Goal: Task Accomplishment & Management: Use online tool/utility

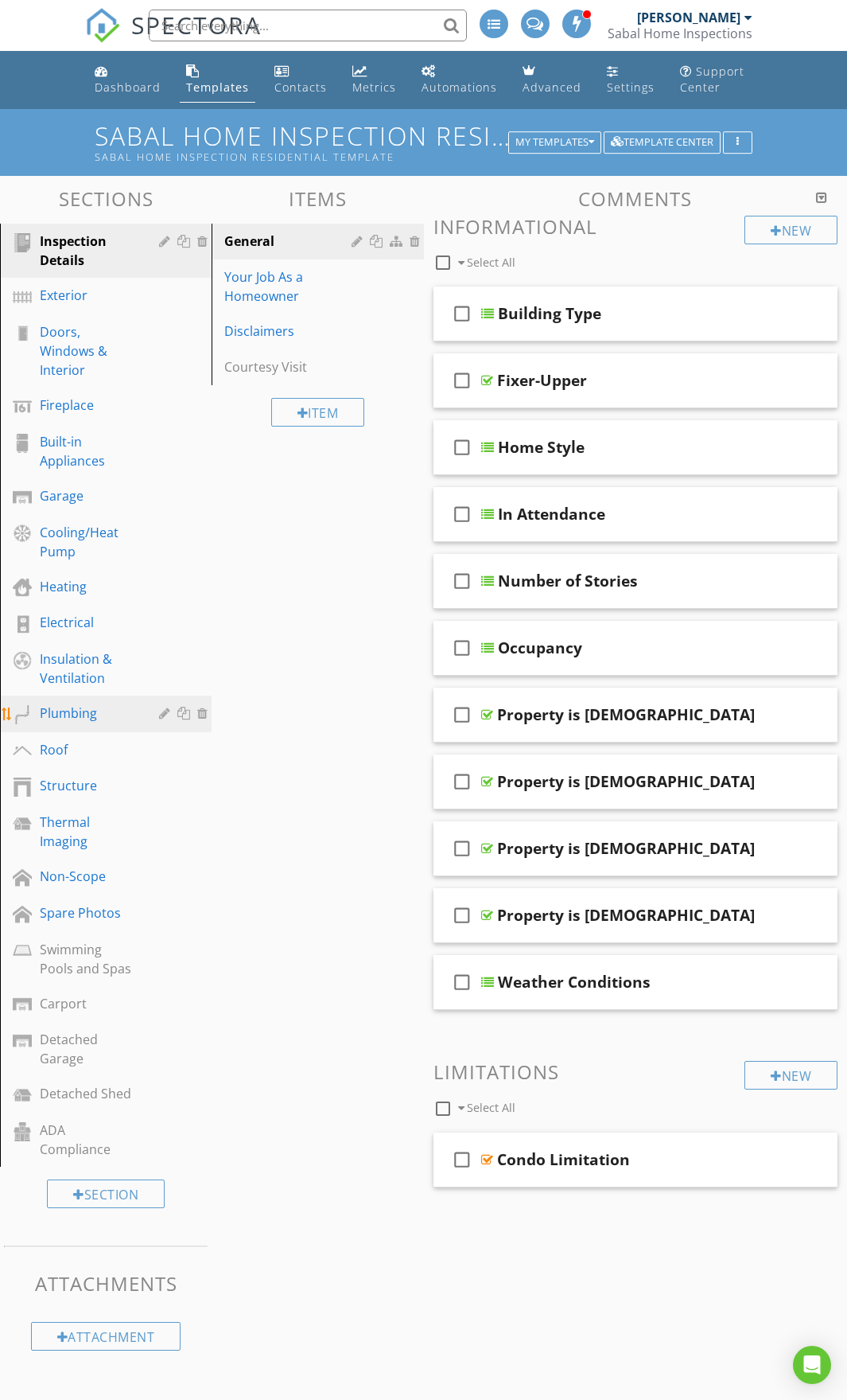
click at [94, 718] on div "Plumbing" at bounding box center [88, 713] width 96 height 19
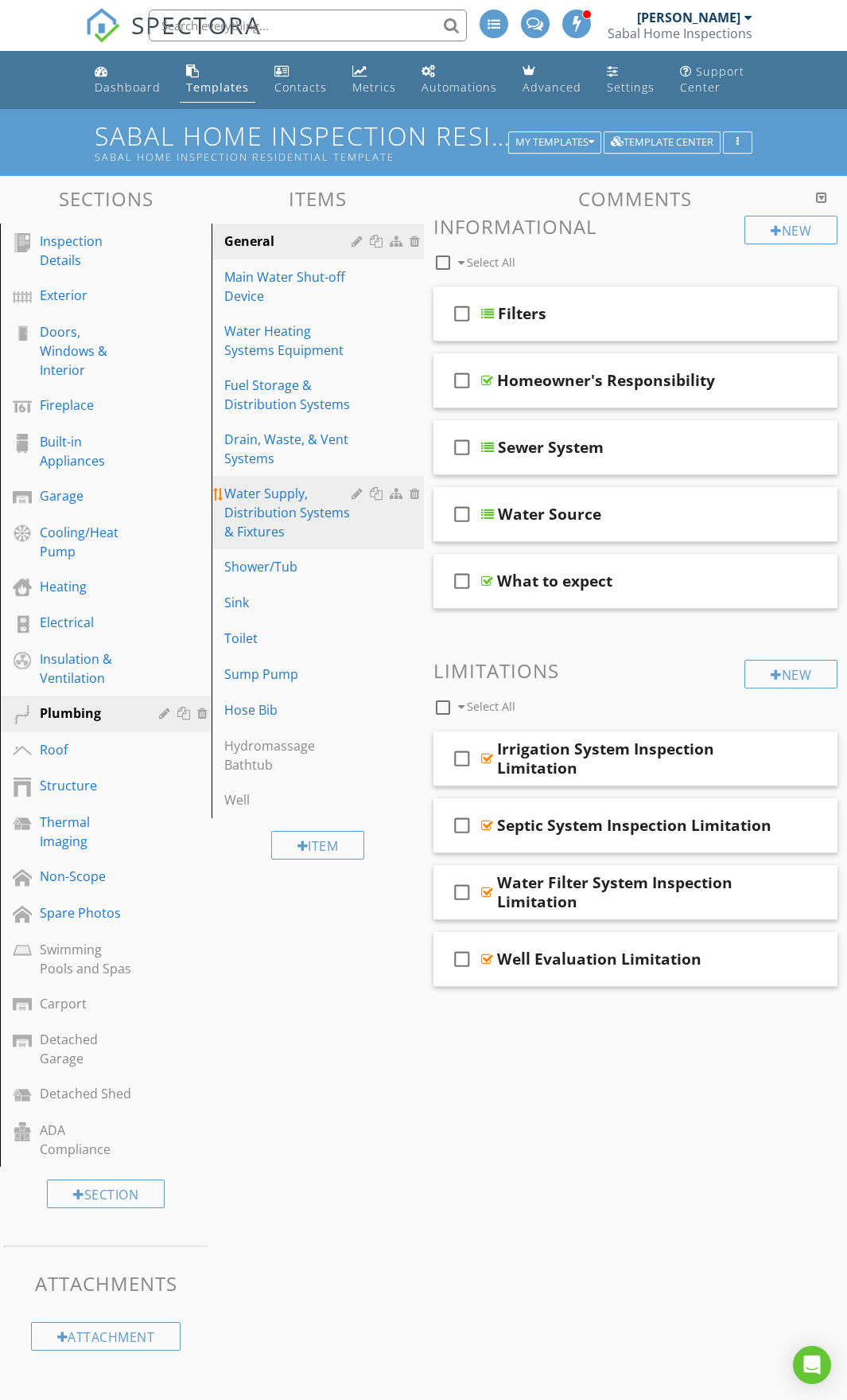
click at [280, 510] on div "Water Supply, Distribution Systems & Fixtures" at bounding box center [290, 513] width 131 height 57
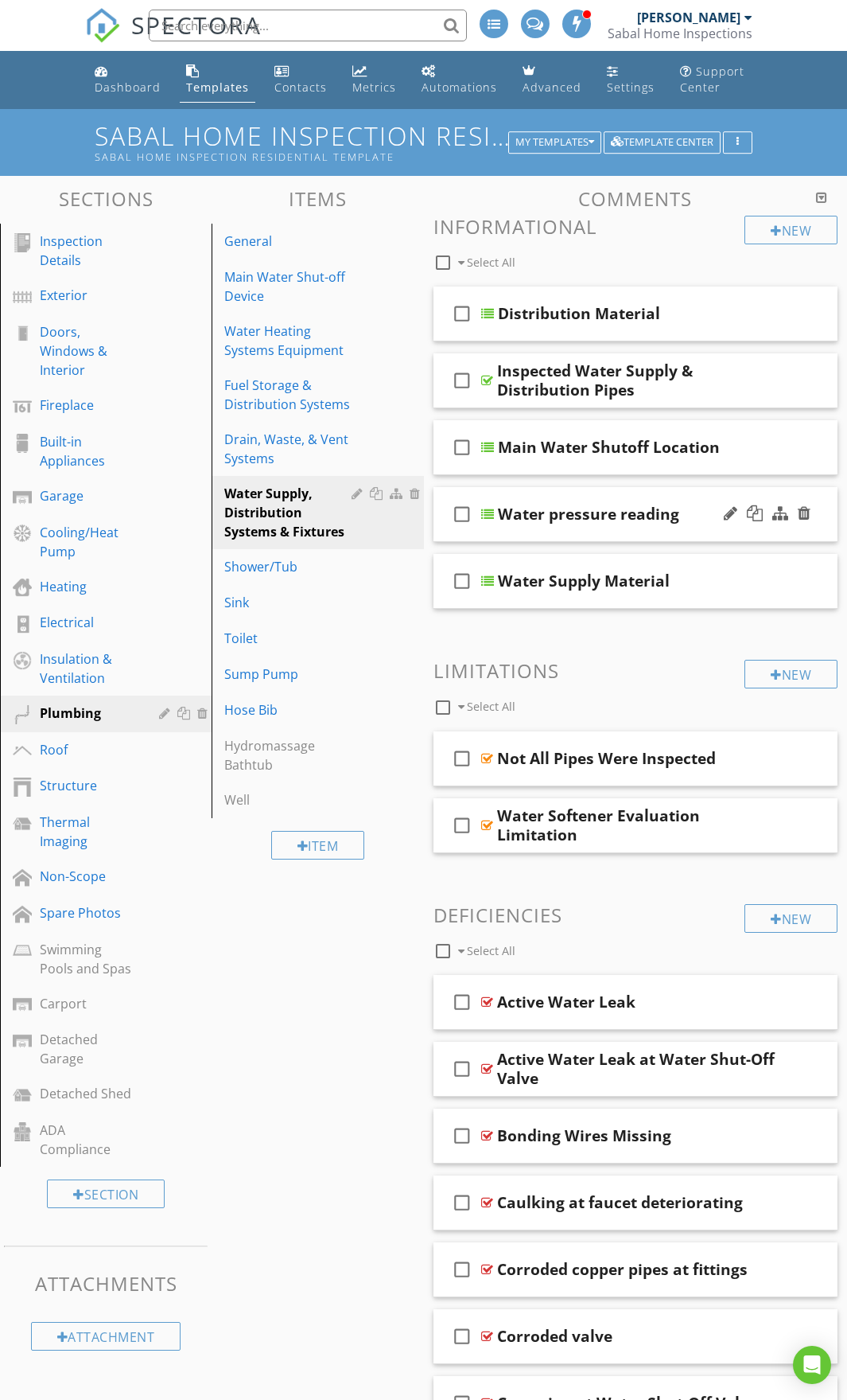
click at [676, 497] on div "check_box_outline_blank Water pressure reading" at bounding box center [636, 514] width 405 height 55
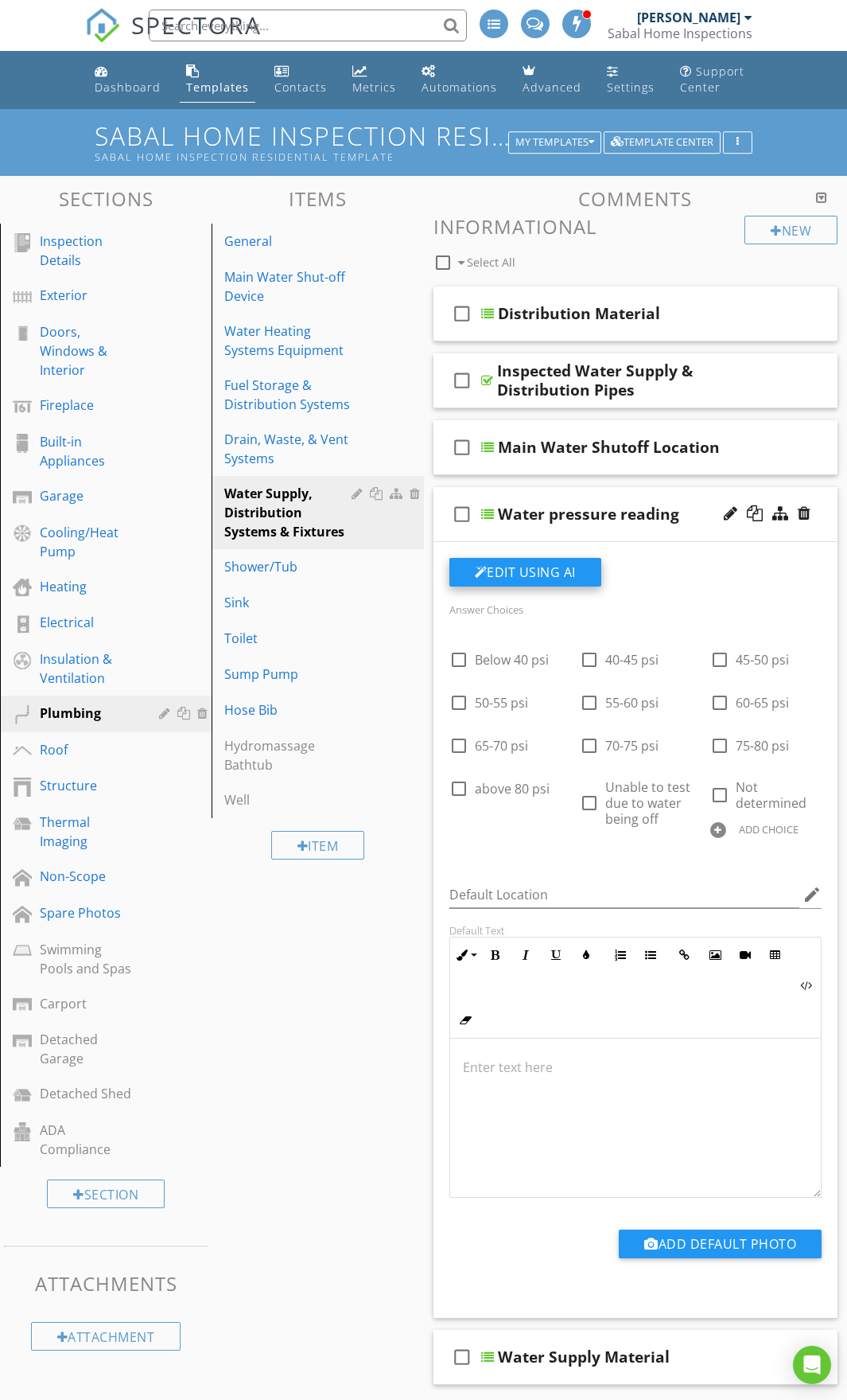
click at [545, 573] on button "Edit Using AI" at bounding box center [525, 572] width 152 height 29
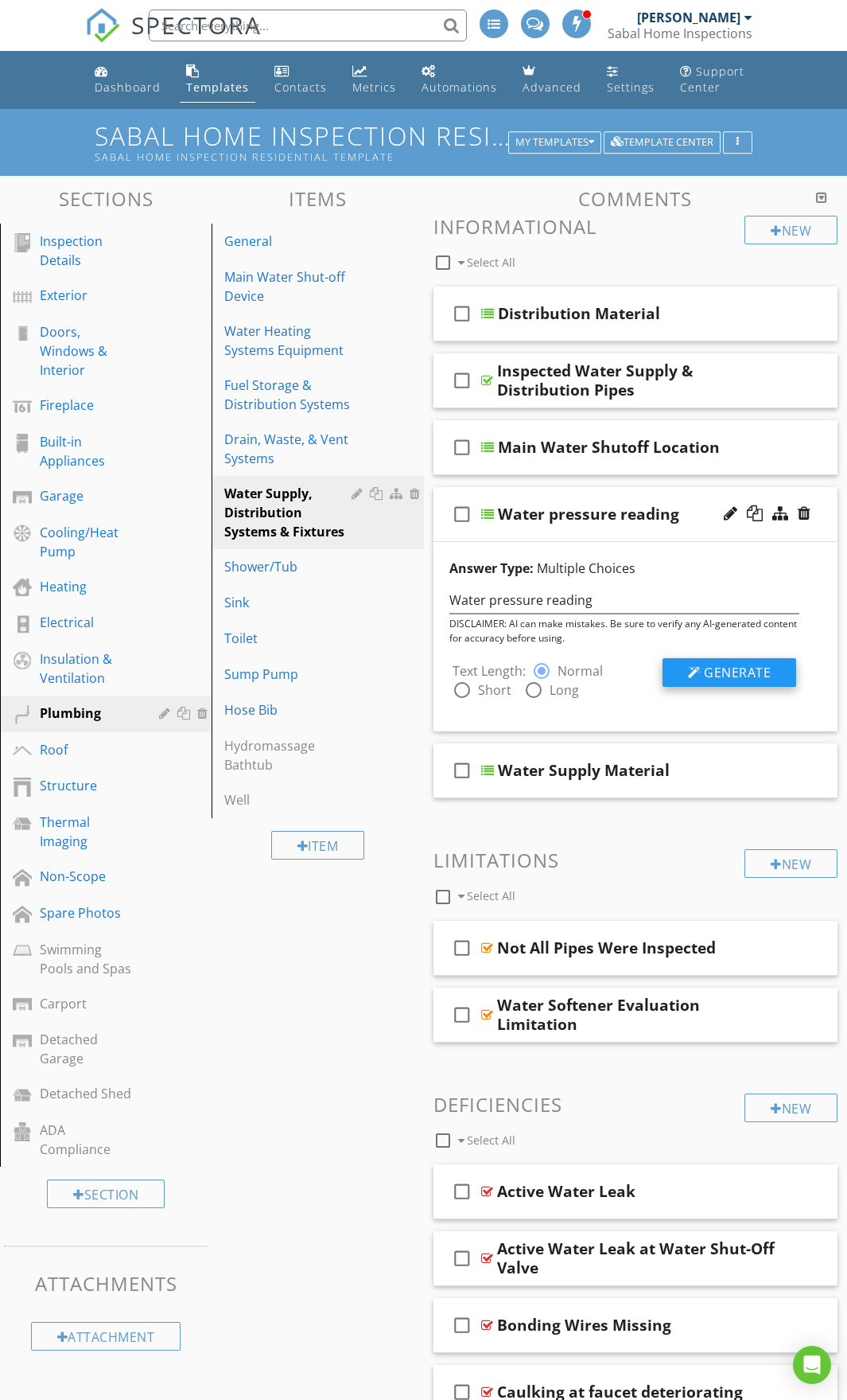
click at [681, 667] on button "Generate" at bounding box center [729, 673] width 134 height 29
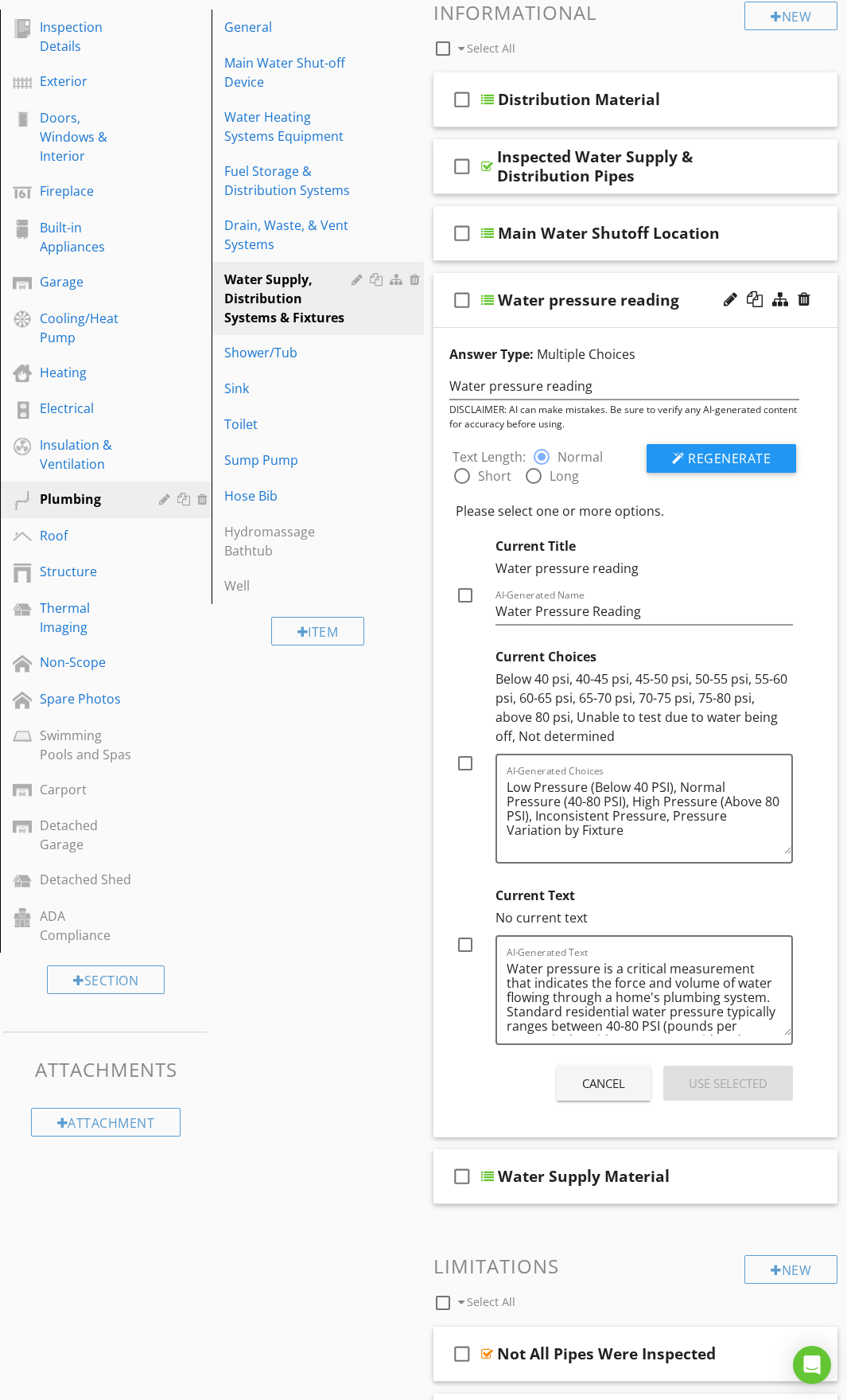
scroll to position [239, 0]
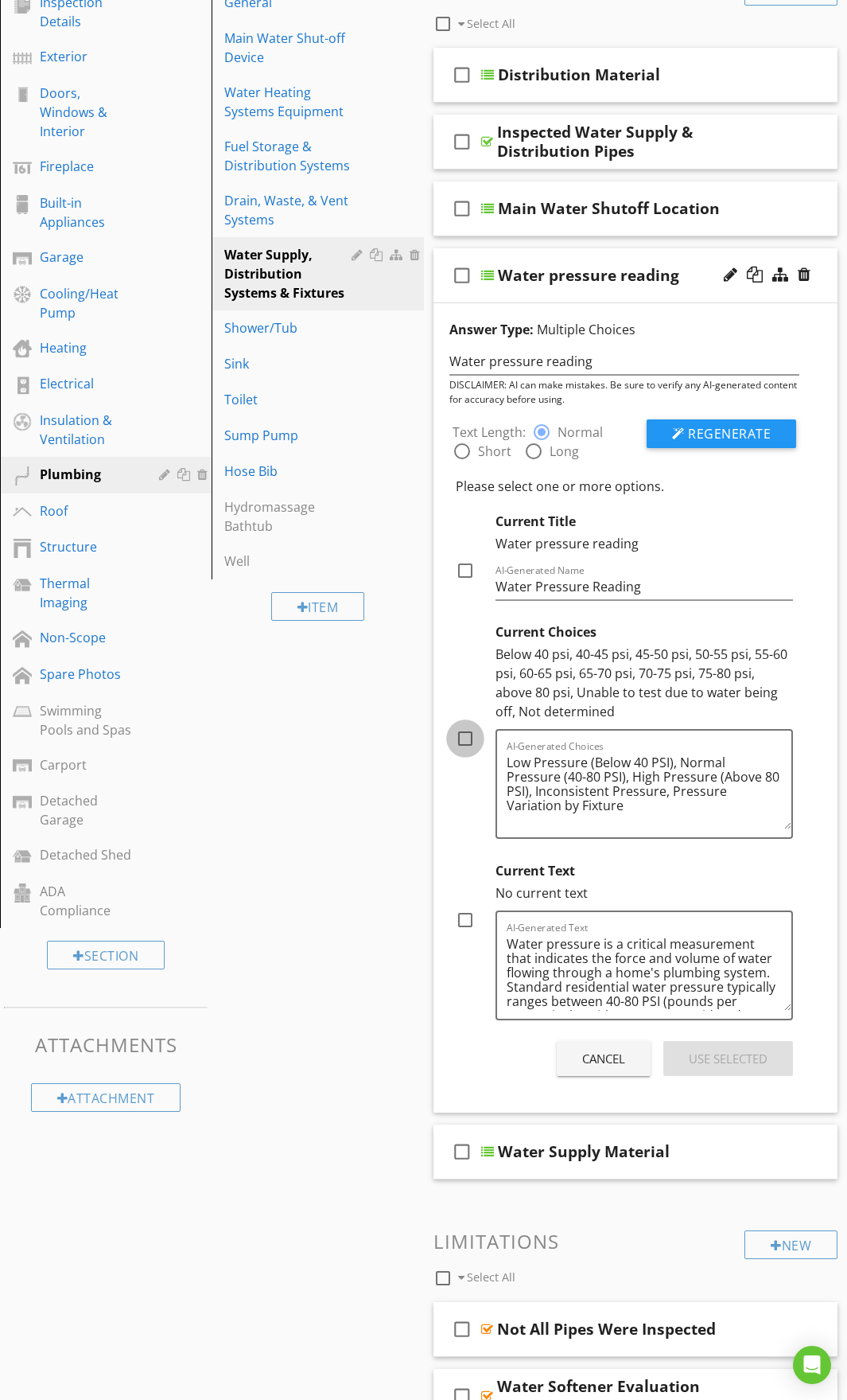
click at [461, 741] on div at bounding box center [465, 739] width 27 height 27
checkbox input "true"
click at [464, 569] on div at bounding box center [465, 571] width 27 height 27
checkbox input "true"
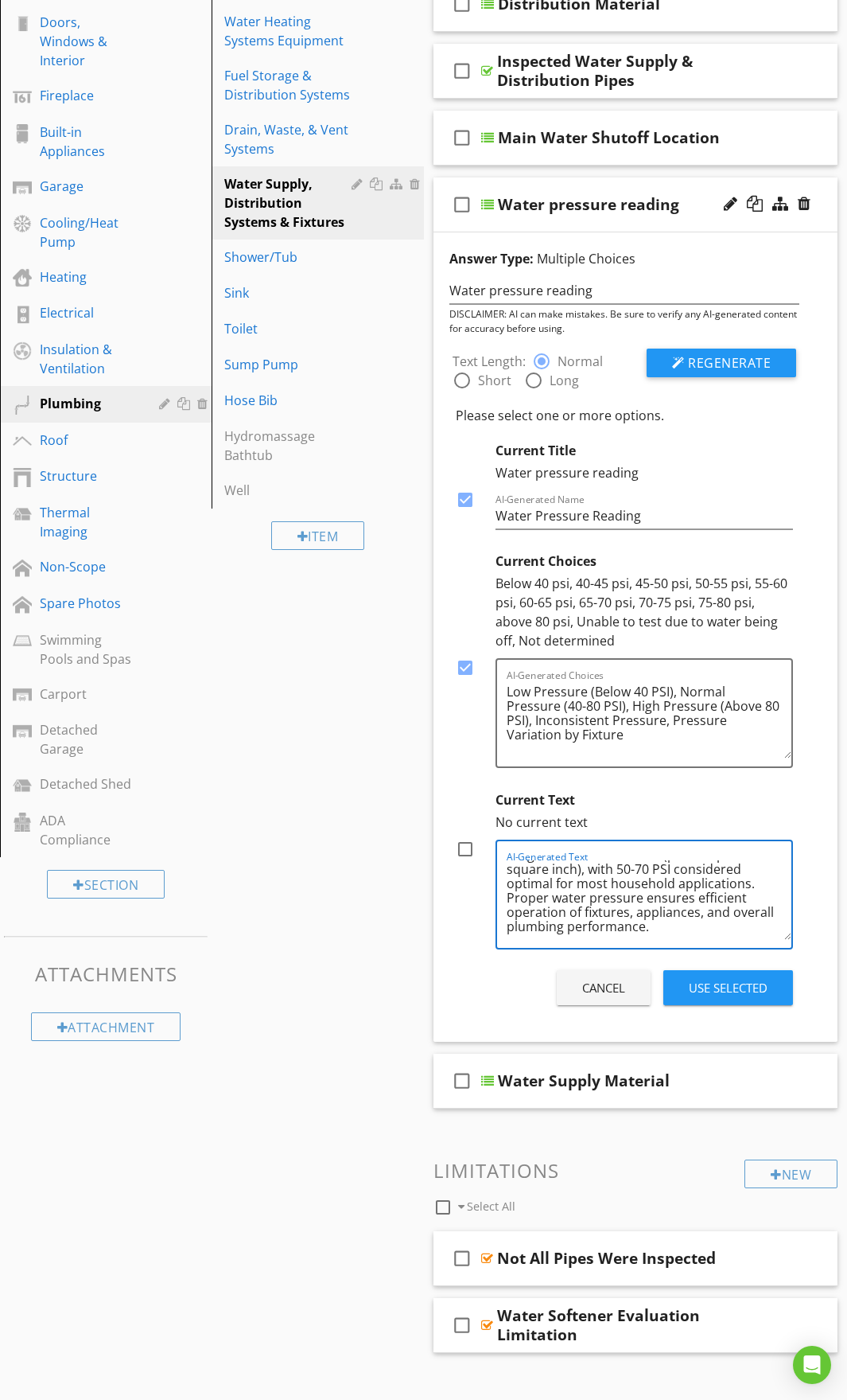
scroll to position [319, 0]
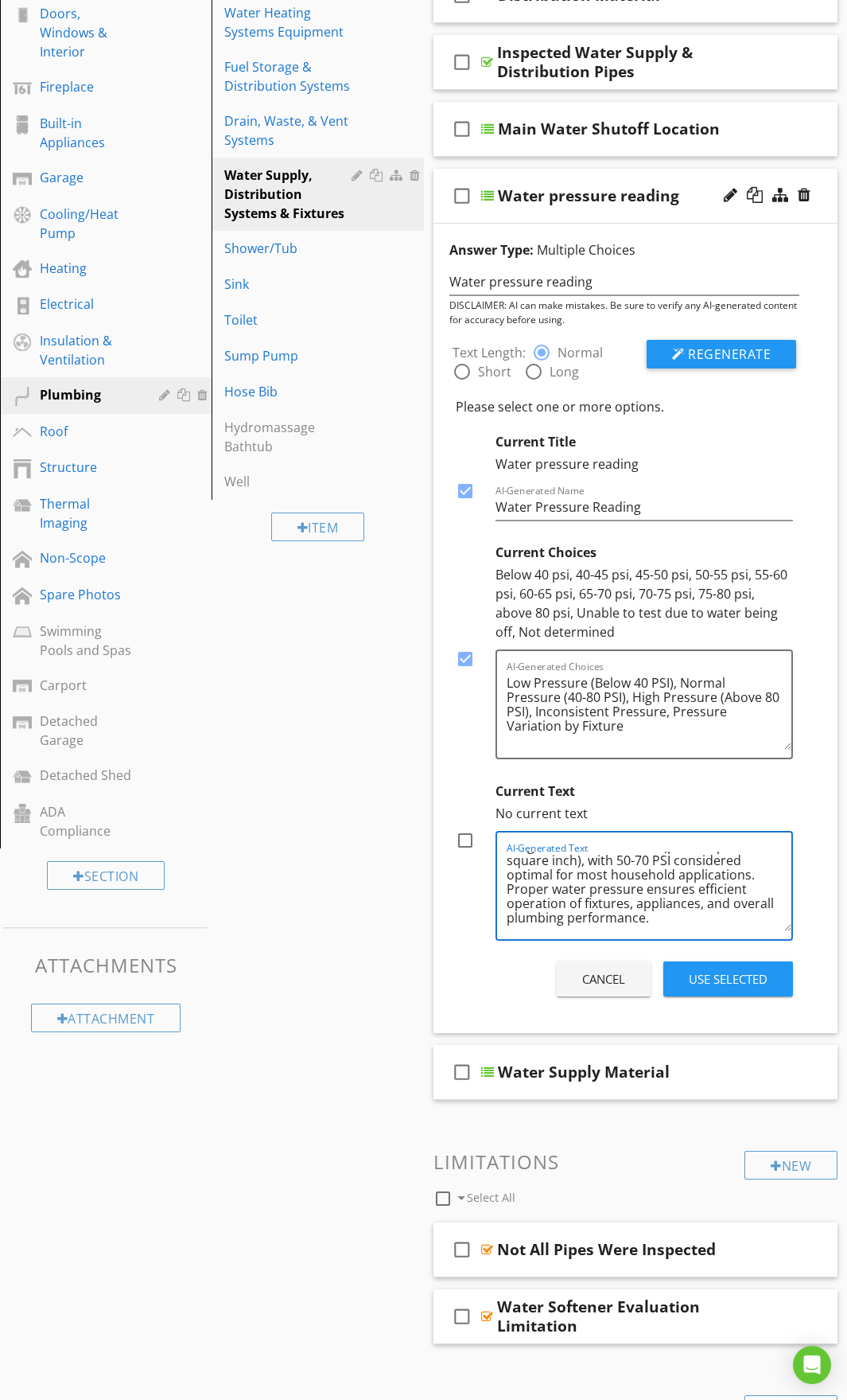
click at [701, 924] on textarea "Water pressure is a critical measurement that indicates the force and volume of…" at bounding box center [650, 891] width 286 height 79
type textarea "Water pressure is a critical measurement that indicates the force and volume of…"
click at [464, 837] on div at bounding box center [465, 841] width 27 height 27
checkbox input "true"
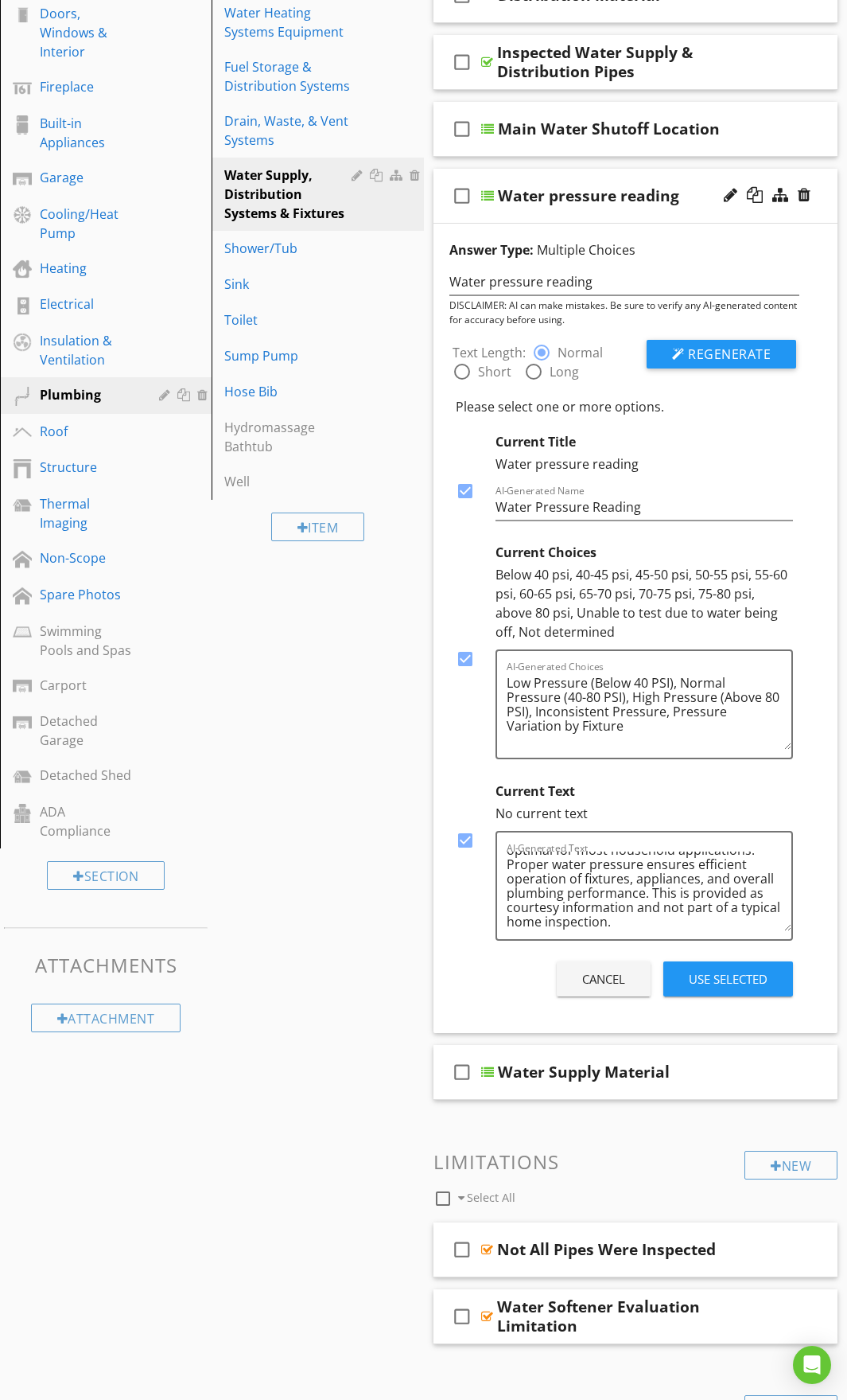
click at [722, 977] on div "Use Selected" at bounding box center [728, 979] width 79 height 18
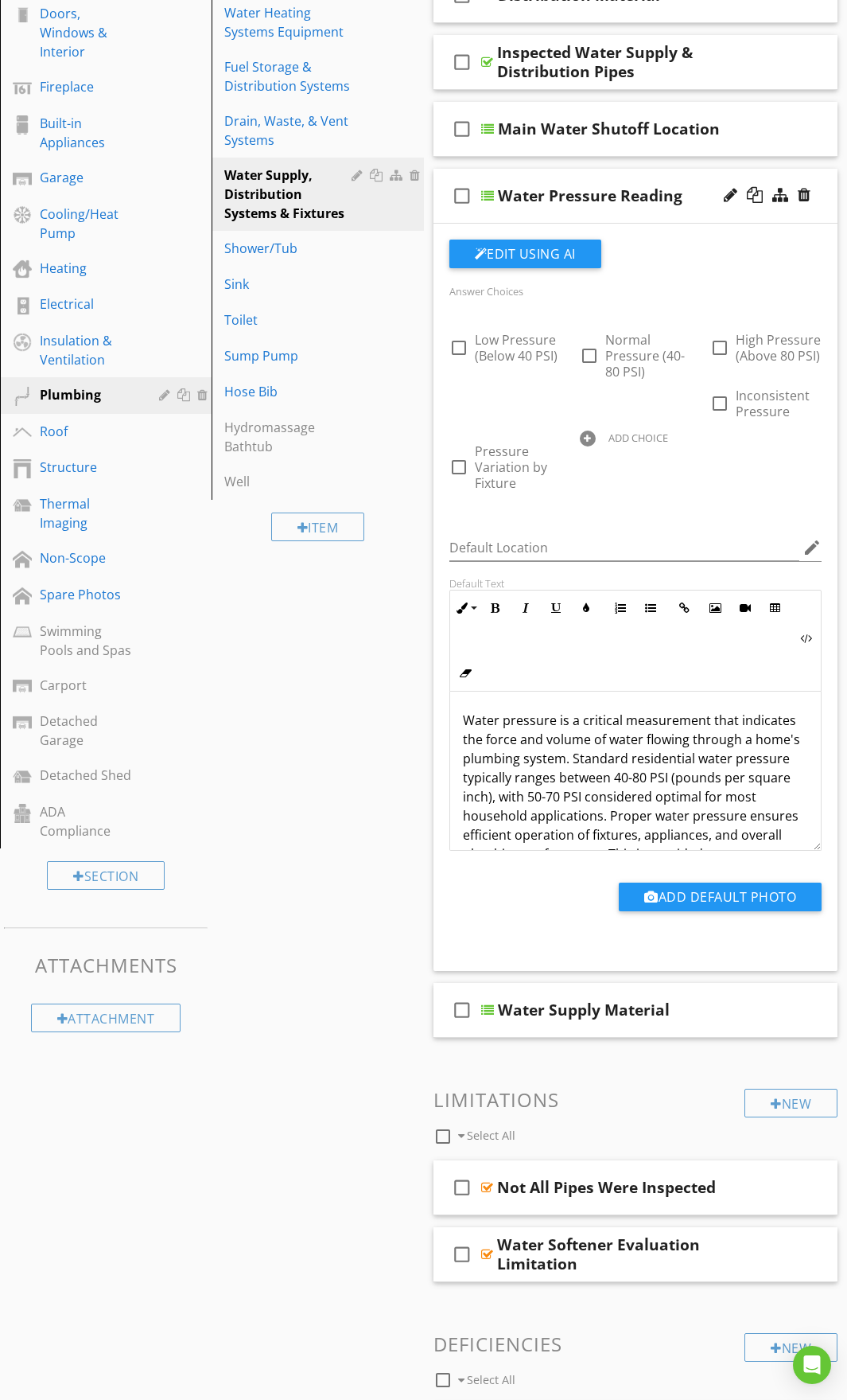
click at [638, 176] on div "check_box_outline_blank Water Pressure Reading" at bounding box center [636, 196] width 405 height 55
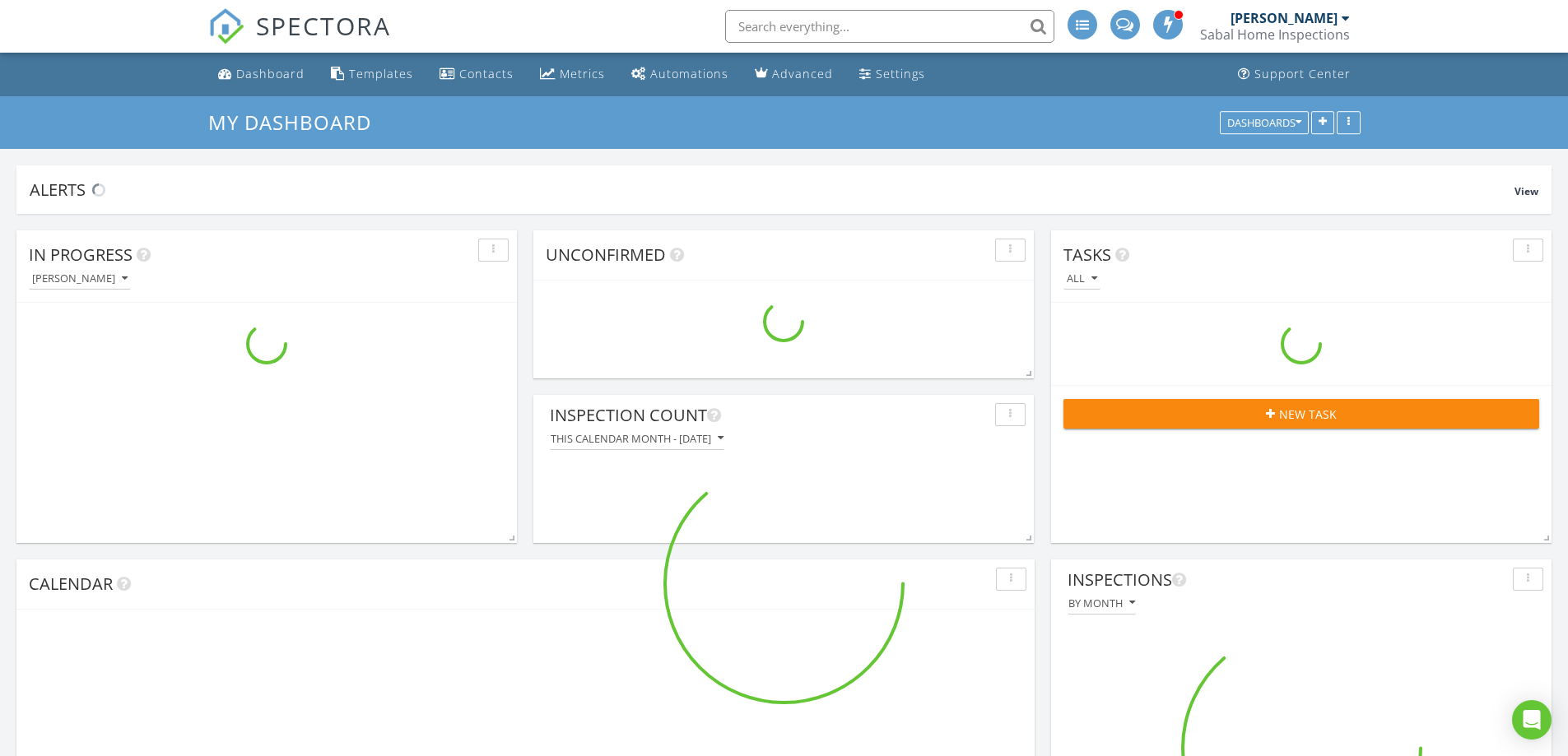
scroll to position [2264, 1594]
